Goal: Information Seeking & Learning: Learn about a topic

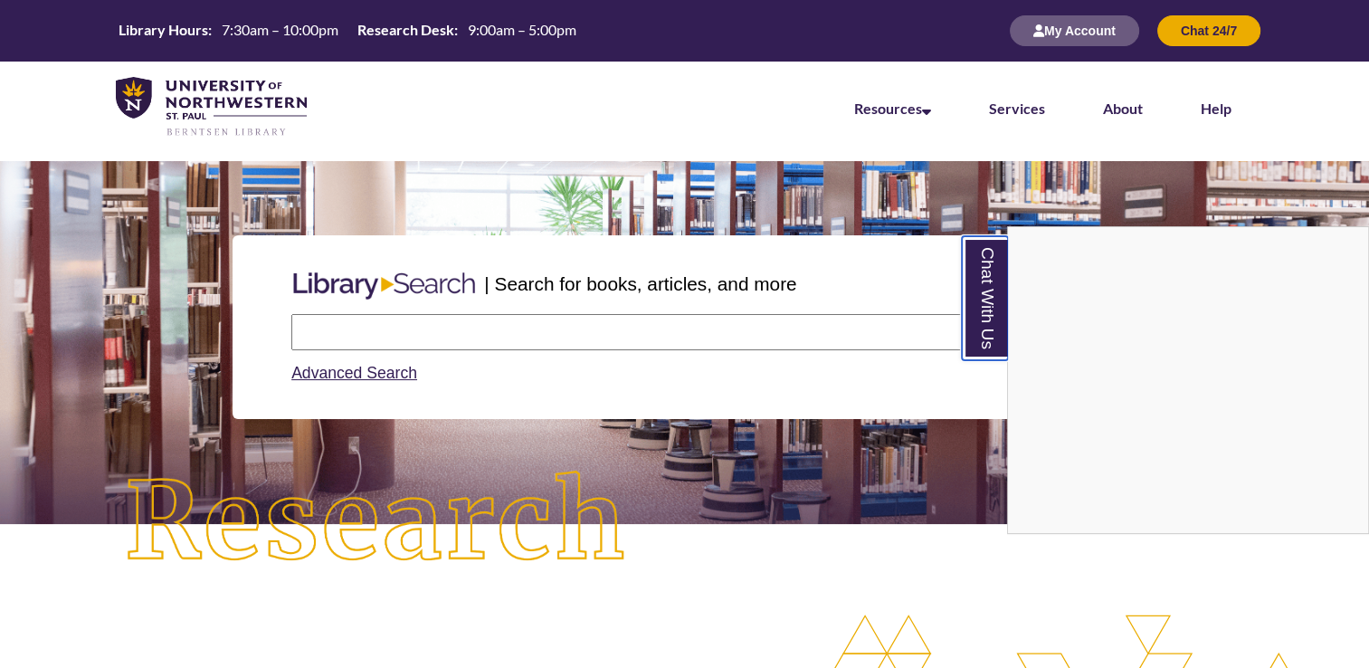
click at [982, 306] on link "Chat With Us" at bounding box center [984, 298] width 46 height 124
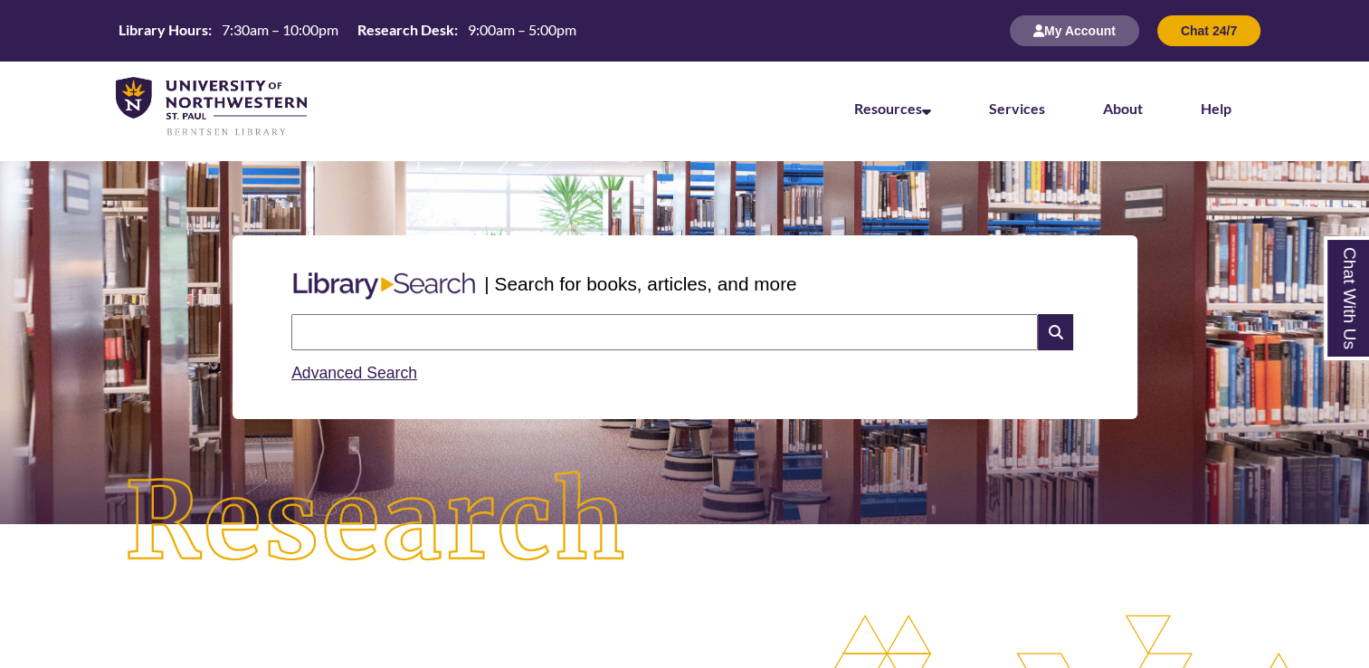
click at [510, 339] on input "text" at bounding box center [664, 332] width 746 height 36
type input "**********"
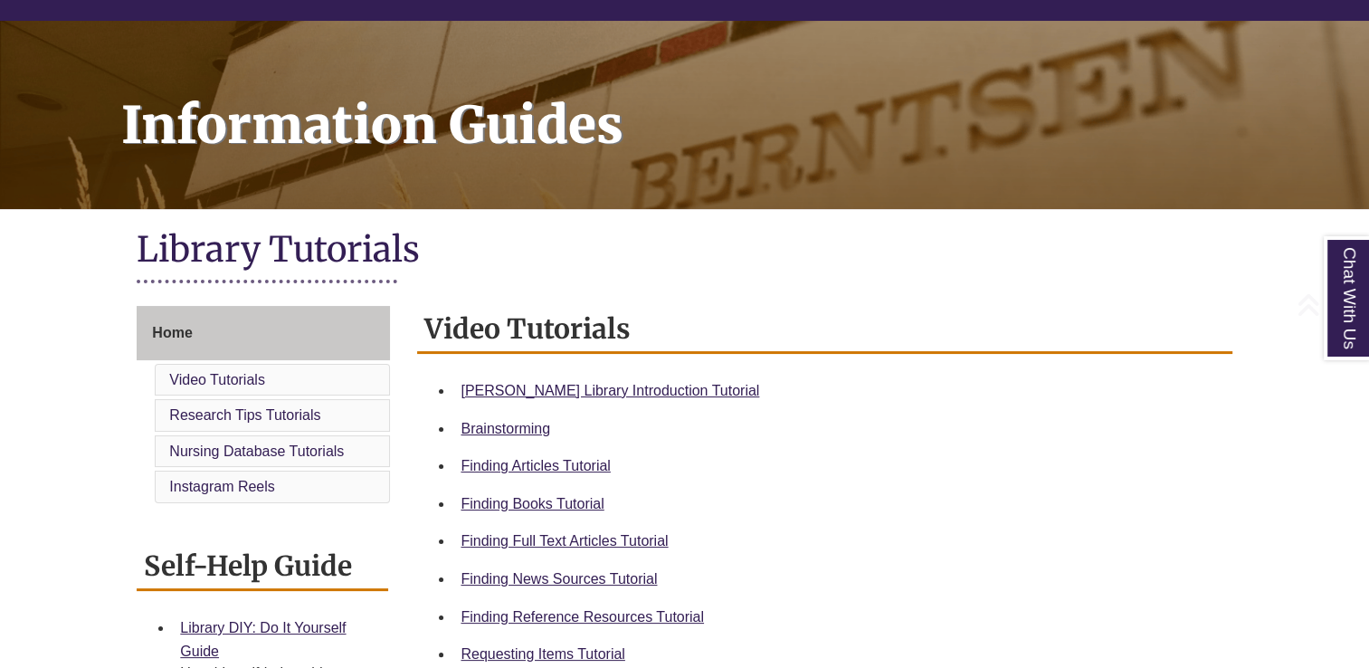
scroll to position [211, 0]
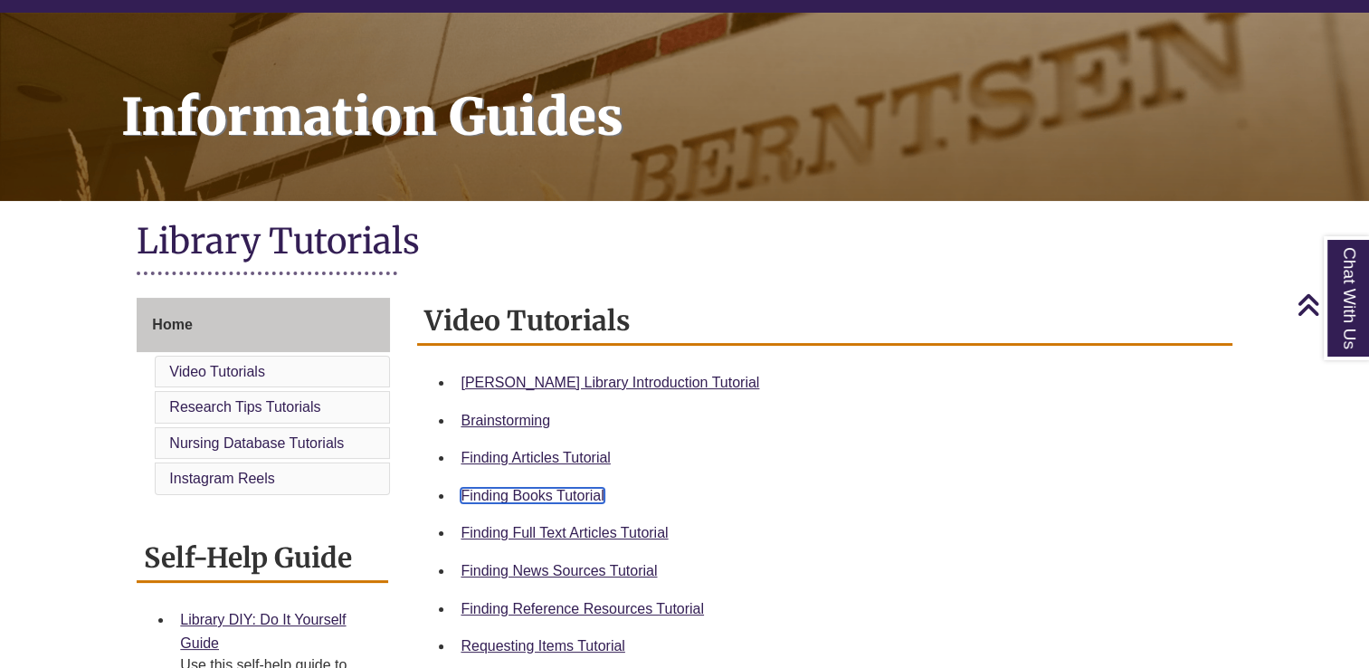
click at [535, 497] on link "Finding Books Tutorial" at bounding box center [531, 495] width 143 height 15
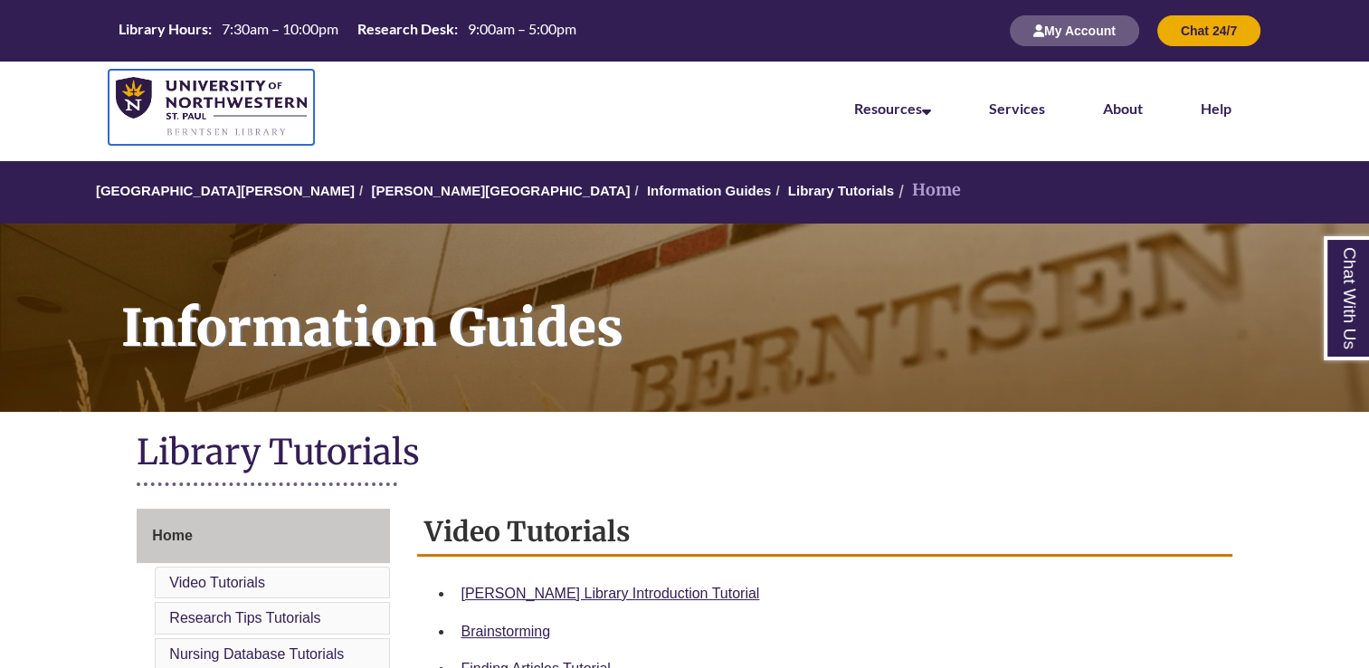
click at [232, 90] on img at bounding box center [211, 107] width 191 height 61
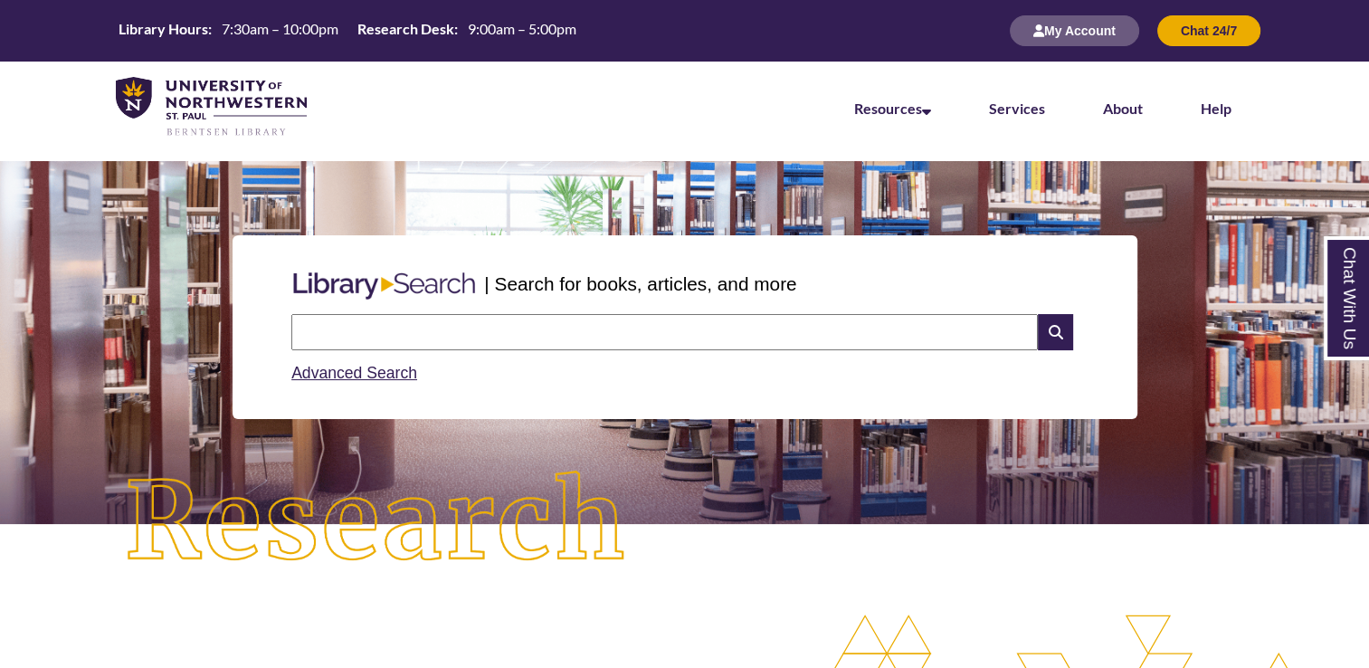
click at [367, 320] on input "text" at bounding box center [664, 332] width 746 height 36
type input "**********"
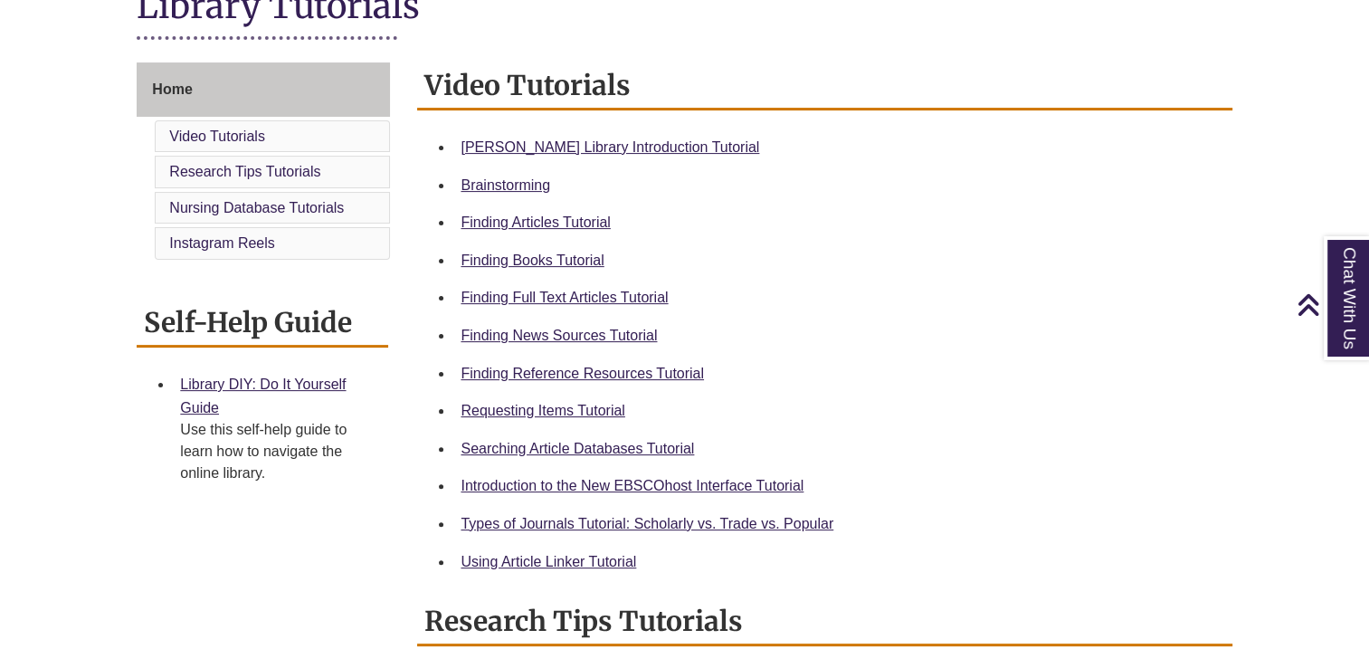
scroll to position [449, 0]
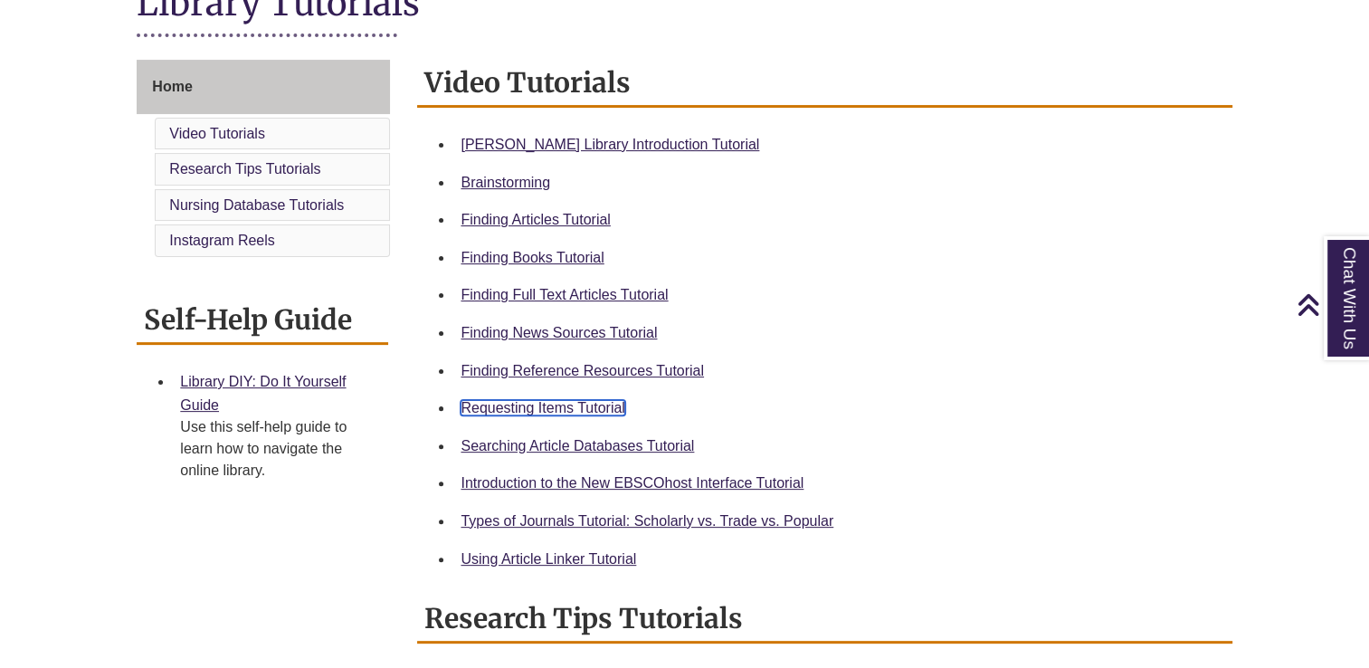
click at [599, 408] on link "Requesting Items Tutorial" at bounding box center [542, 407] width 164 height 15
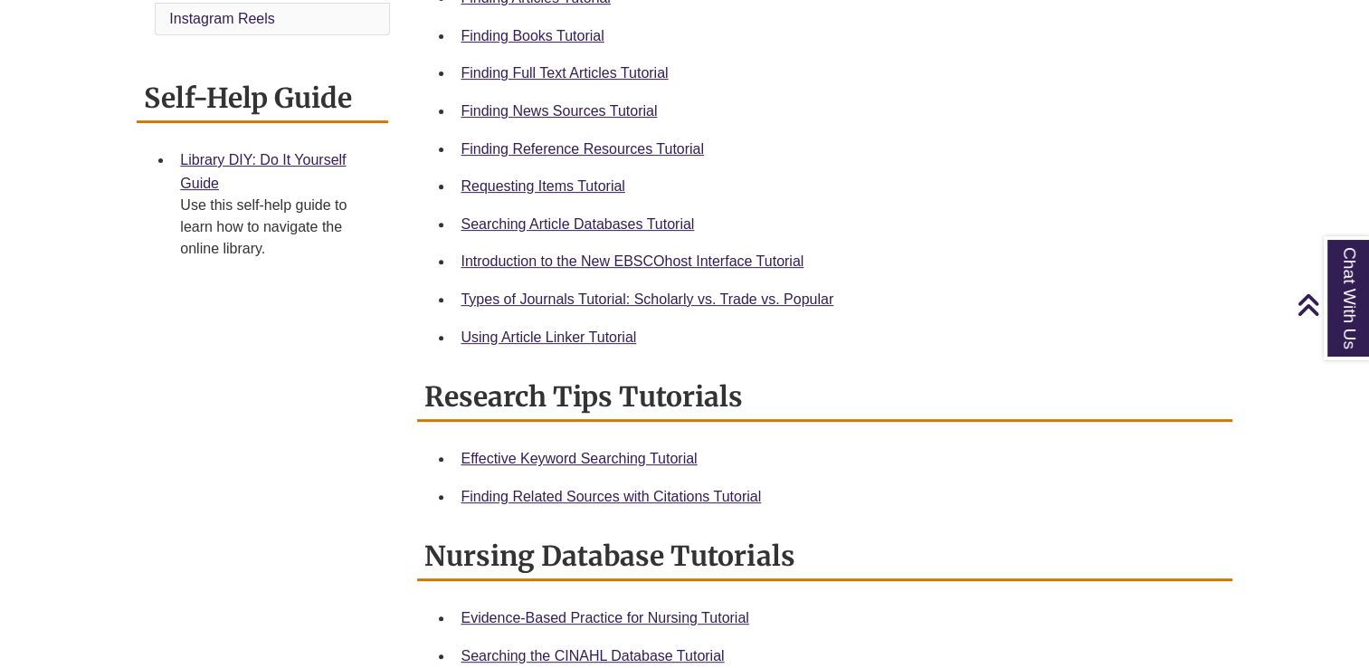
scroll to position [668, 0]
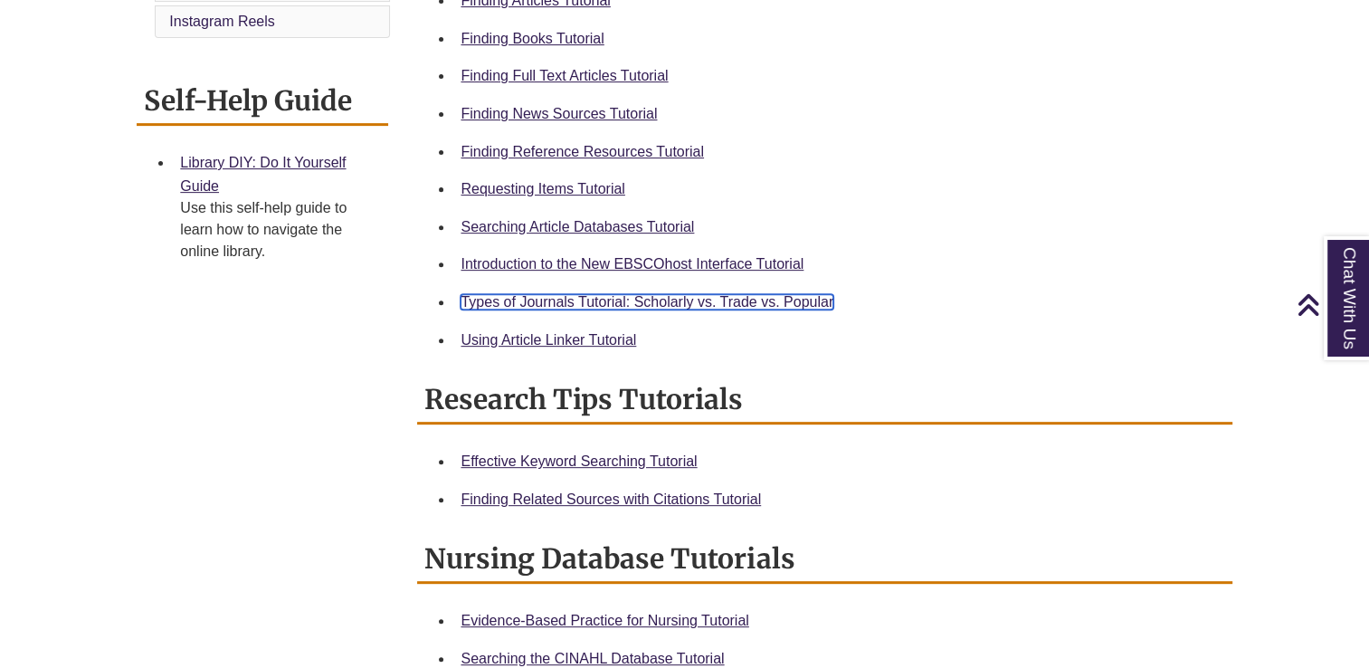
click at [808, 307] on link "Types of Journals Tutorial: Scholarly vs. Trade vs. Popular" at bounding box center [646, 301] width 373 height 15
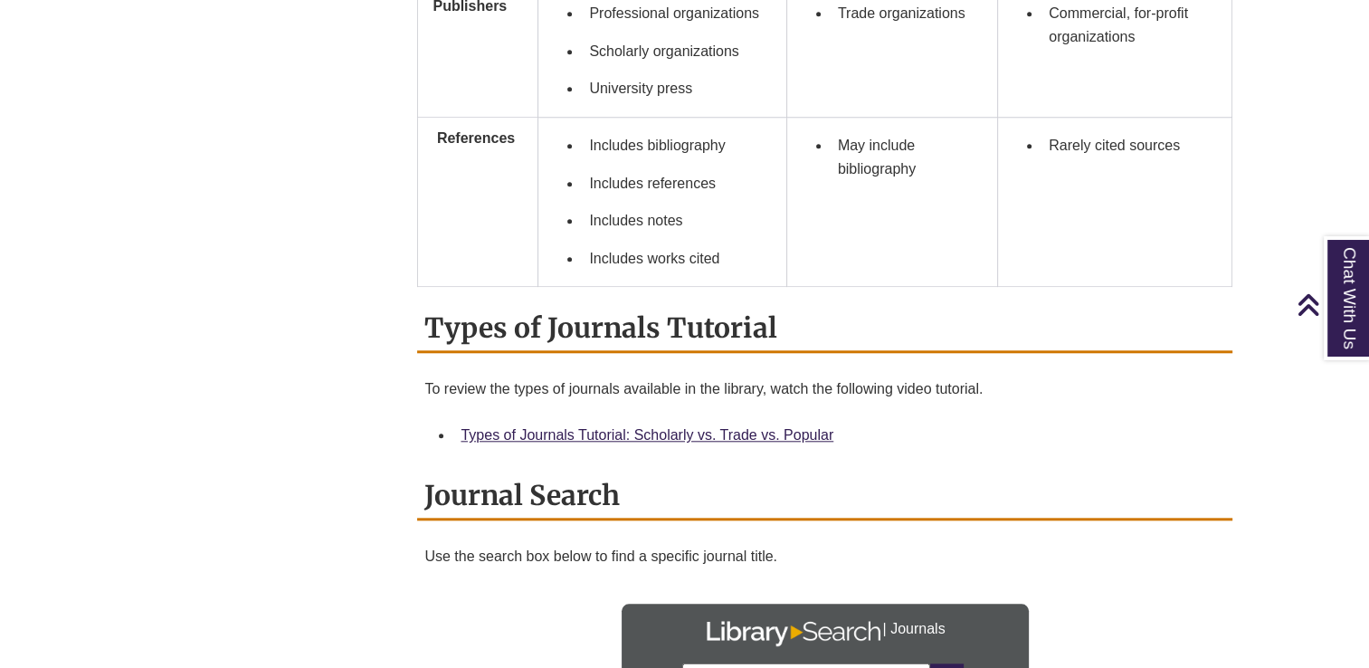
scroll to position [1737, 0]
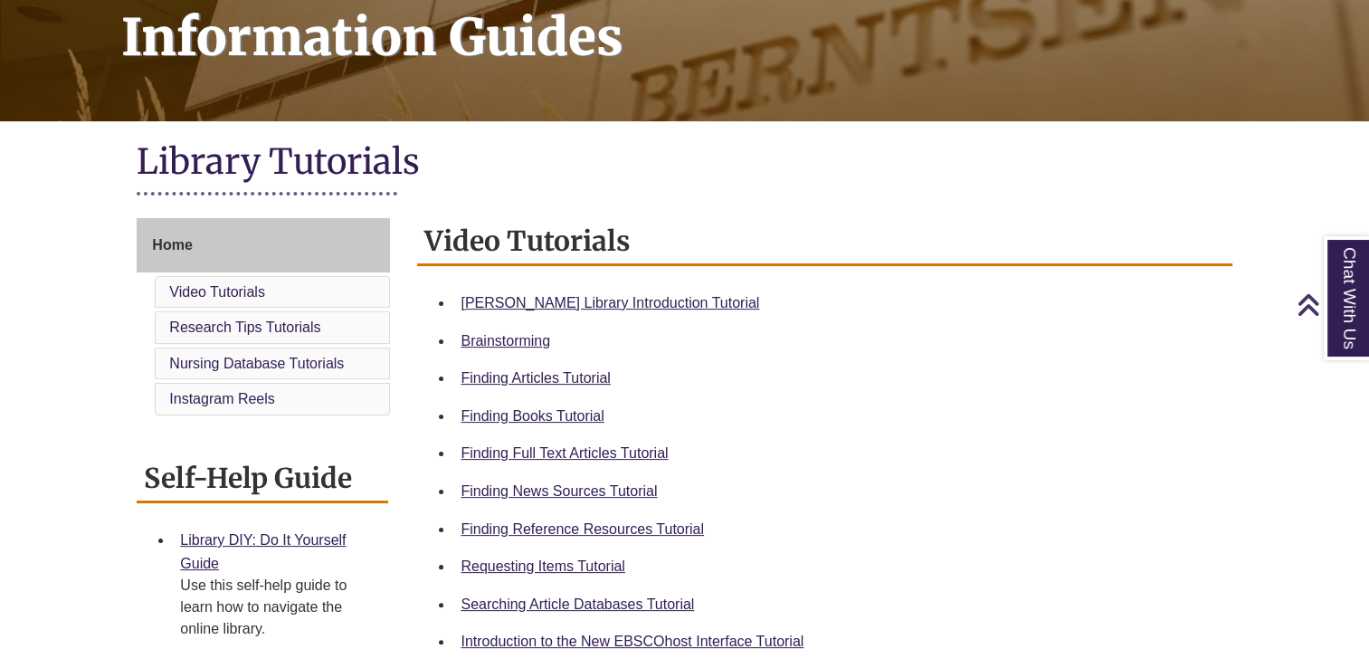
scroll to position [298, 0]
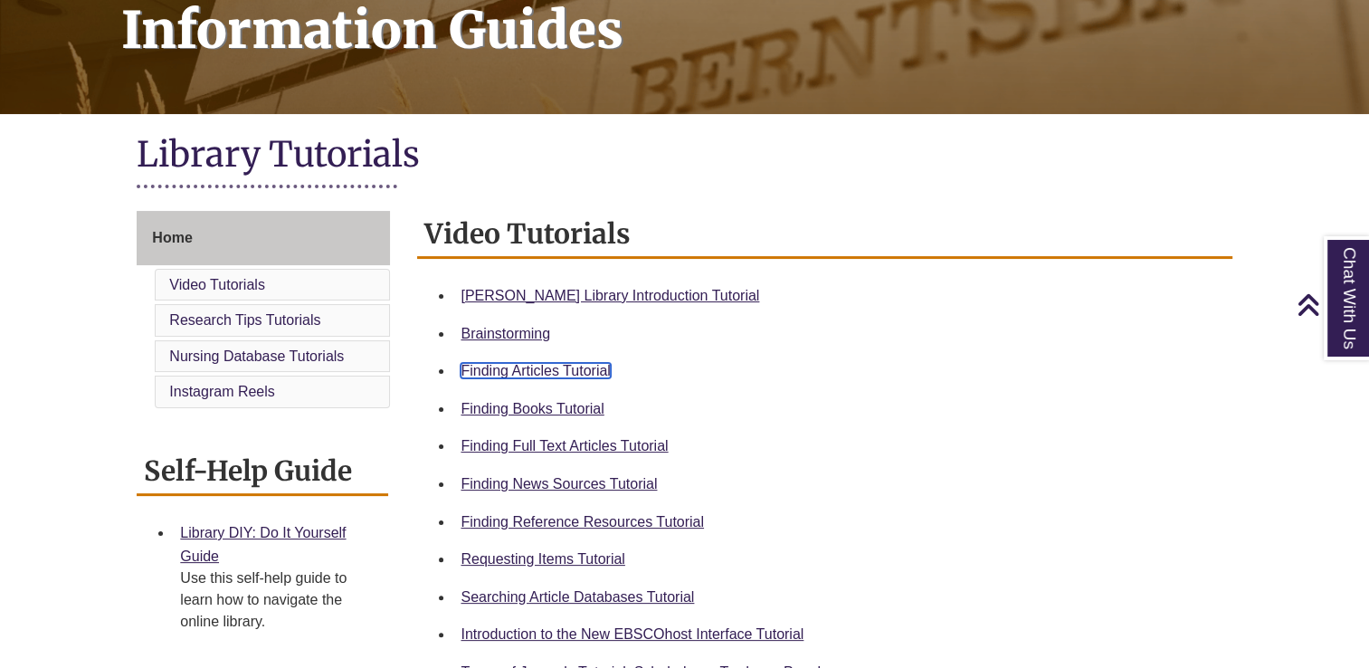
click at [510, 364] on link "Finding Articles Tutorial" at bounding box center [534, 370] width 149 height 15
